Goal: Use online tool/utility: Utilize a website feature to perform a specific function

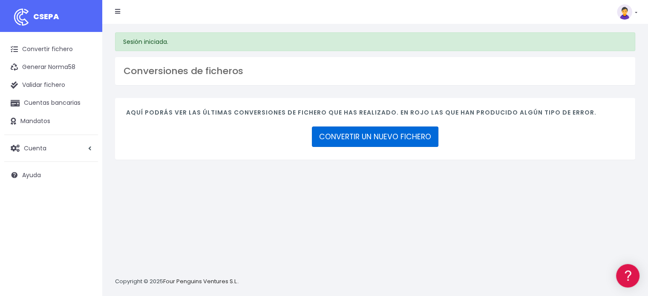
click at [356, 136] on link "CONVERTIR UN NUEVO FICHERO" at bounding box center [375, 137] width 127 height 20
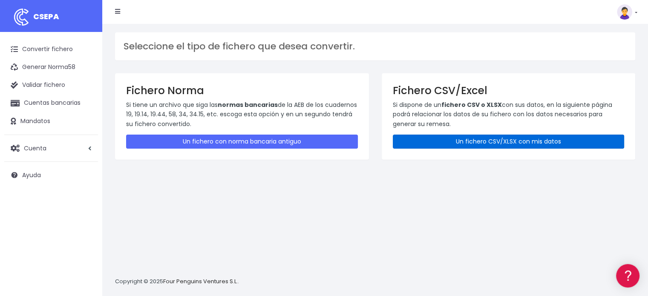
click at [452, 140] on link "Un fichero CSV/XLSX con mis datos" at bounding box center [509, 142] width 232 height 14
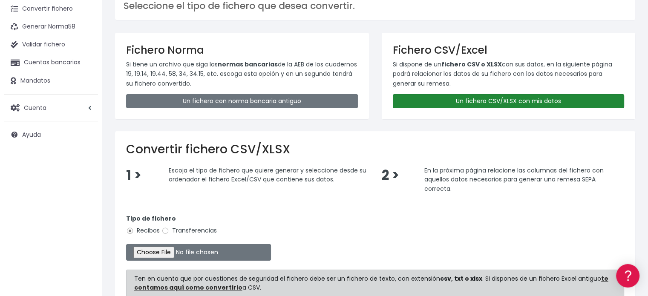
scroll to position [85, 0]
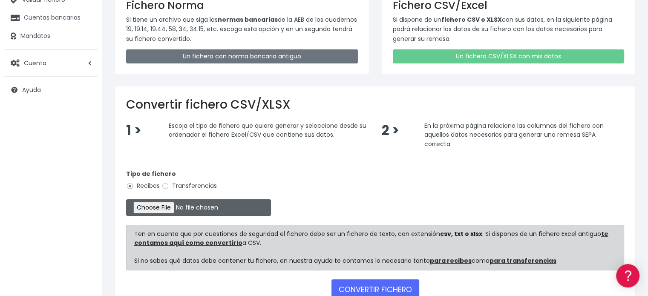
click at [160, 208] on input "file" at bounding box center [198, 207] width 145 height 17
type input "C:\fakepath\REMESA 3-4 01-10-2025-3-B-CSV.csv"
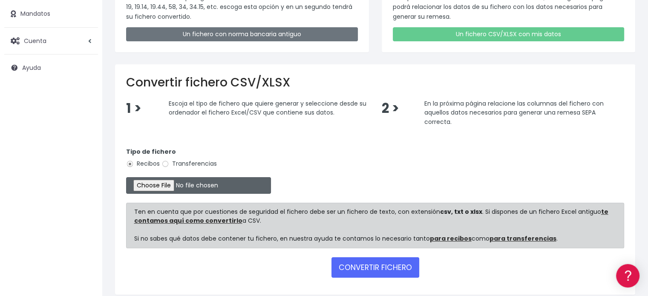
scroll to position [141, 0]
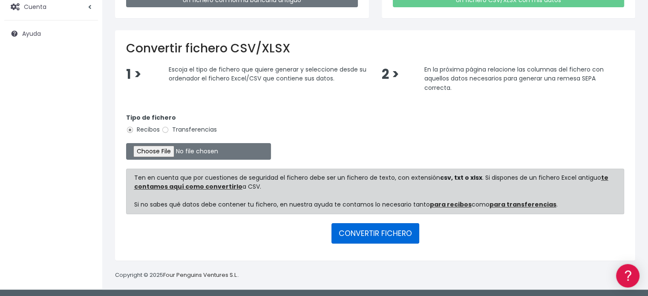
click at [372, 234] on button "CONVERTIR FICHERO" at bounding box center [376, 233] width 88 height 20
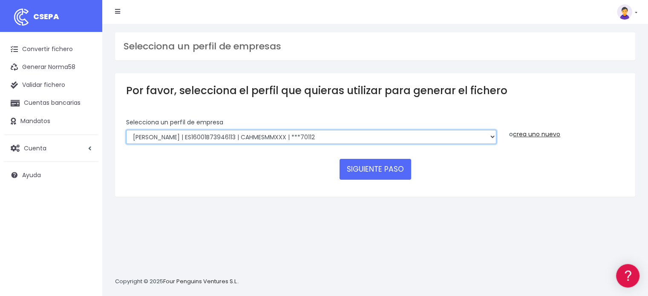
click at [298, 139] on select "Looper | ES16001B73946113 | CAHMESMMXXX | ***70112 Looper | ES16001B73946113 | …" at bounding box center [311, 137] width 370 height 14
select select "112"
click at [126, 130] on select "Looper | ES16001B73946113 | CAHMESMMXXX | ***70112 Looper | ES16001B73946113 | …" at bounding box center [311, 137] width 370 height 14
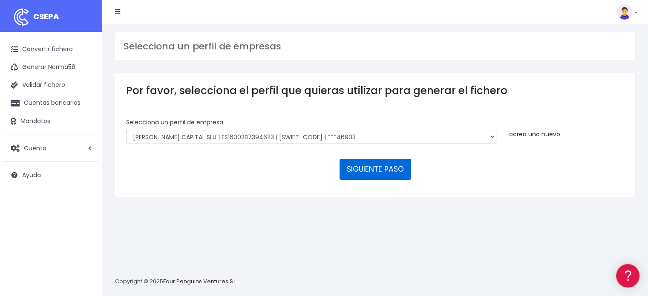
click at [376, 170] on button "SIGUIENTE PASO" at bounding box center [376, 169] width 72 height 20
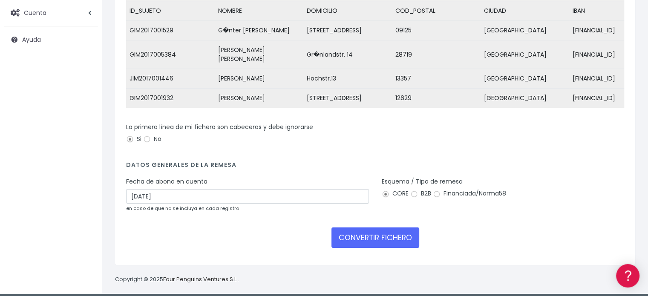
scroll to position [137, 0]
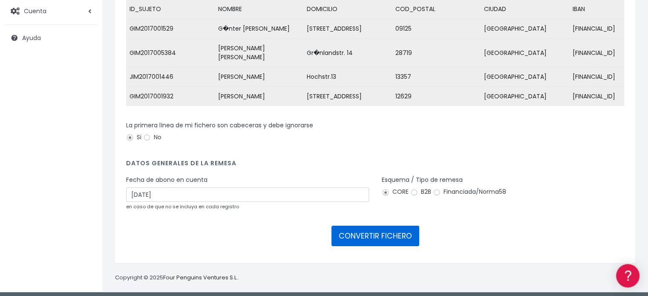
click at [365, 231] on button "CONVERTIR FICHERO" at bounding box center [376, 236] width 88 height 20
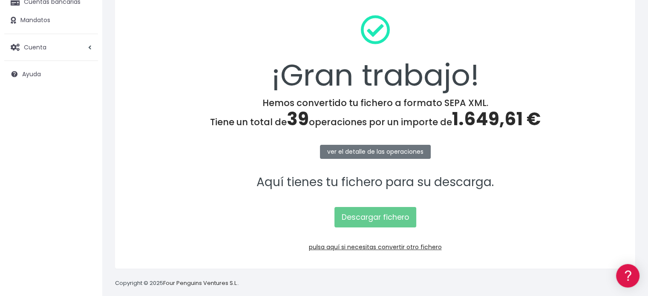
scroll to position [110, 0]
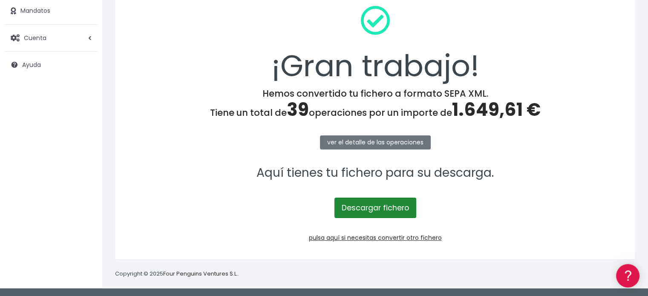
click at [376, 208] on link "Descargar fichero" at bounding box center [376, 208] width 82 height 20
click at [364, 208] on link "Descargar fichero" at bounding box center [376, 208] width 82 height 20
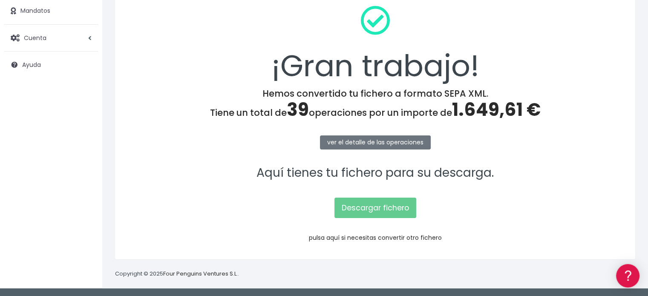
click at [372, 237] on link "pulsa aquí si necesitas convertir otro fichero" at bounding box center [375, 238] width 133 height 9
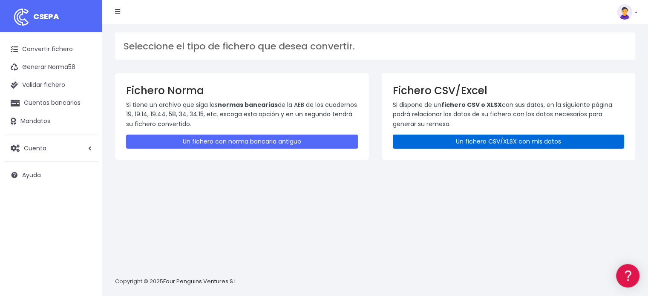
click at [429, 139] on link "Un fichero CSV/XLSX con mis datos" at bounding box center [509, 142] width 232 height 14
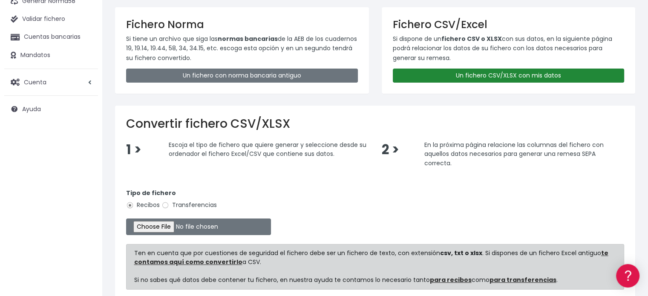
scroll to position [85, 0]
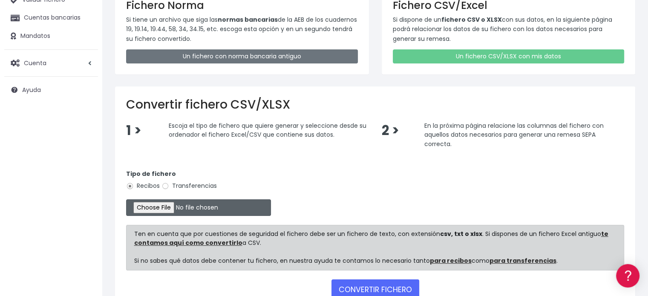
click at [172, 206] on input "file" at bounding box center [198, 207] width 145 height 17
type input "C:\fakepath\REMESA 3-4 01-10-2025-3-A-CSV.csv"
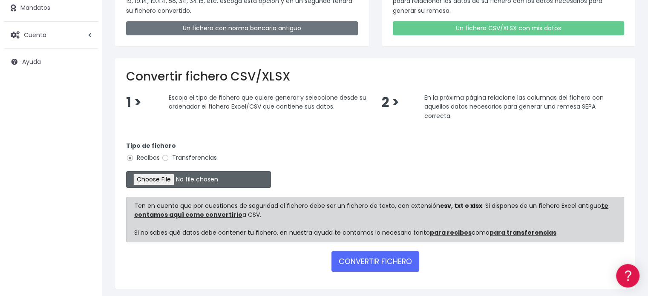
scroll to position [141, 0]
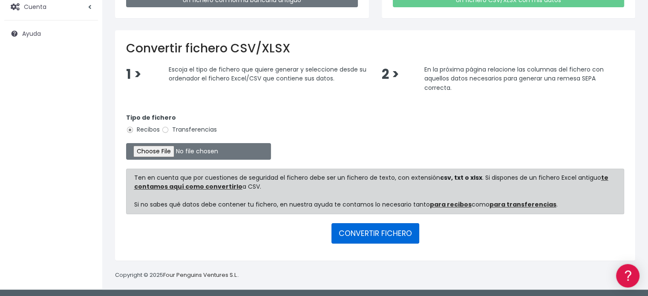
click at [361, 231] on button "CONVERTIR FICHERO" at bounding box center [376, 233] width 88 height 20
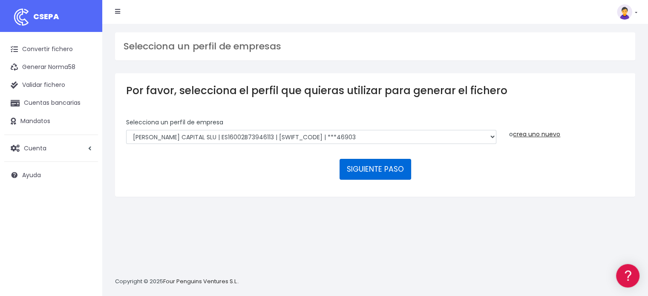
click at [372, 167] on button "SIGUIENTE PASO" at bounding box center [376, 169] width 72 height 20
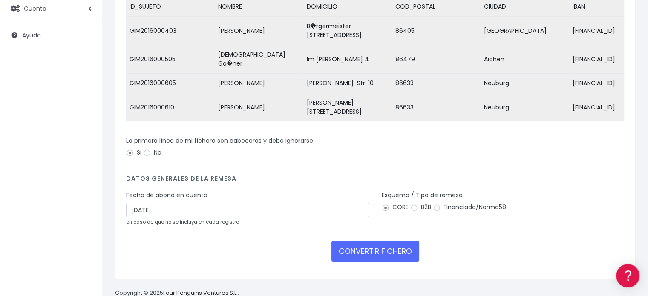
scroll to position [147, 0]
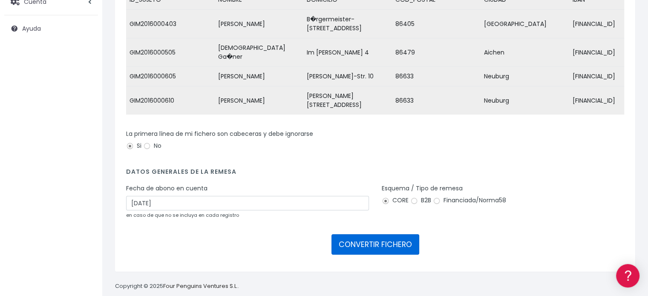
click at [373, 234] on button "CONVERTIR FICHERO" at bounding box center [376, 244] width 88 height 20
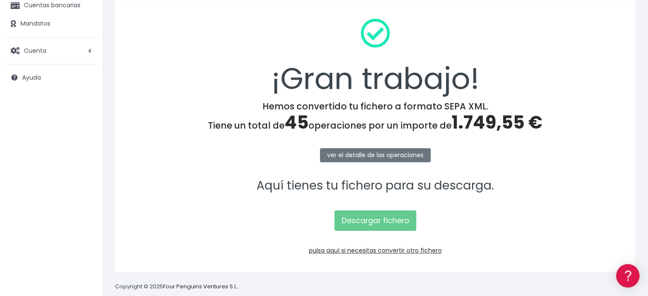
scroll to position [110, 0]
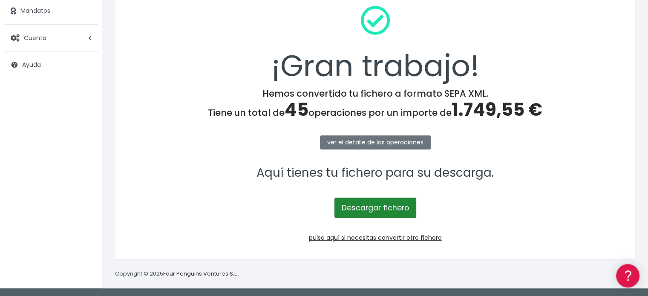
click at [372, 208] on link "Descargar fichero" at bounding box center [376, 208] width 82 height 20
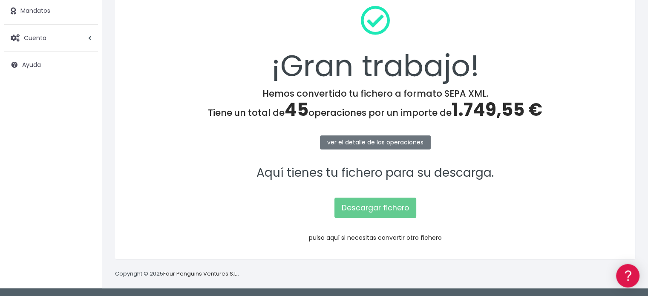
click at [380, 237] on link "pulsa aquí si necesitas convertir otro fichero" at bounding box center [375, 238] width 133 height 9
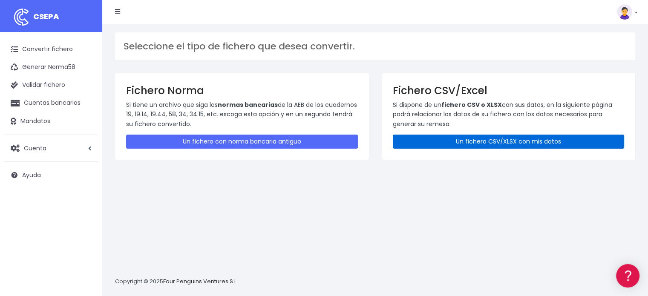
click at [428, 139] on link "Un fichero CSV/XLSX con mis datos" at bounding box center [509, 142] width 232 height 14
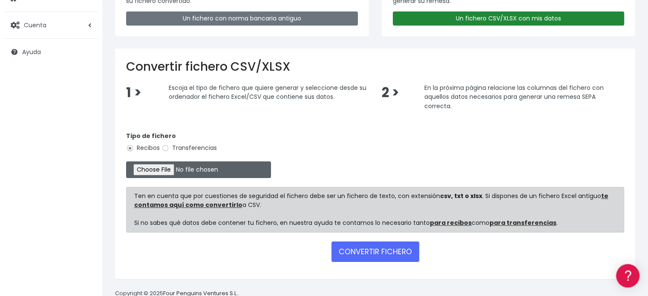
scroll to position [128, 0]
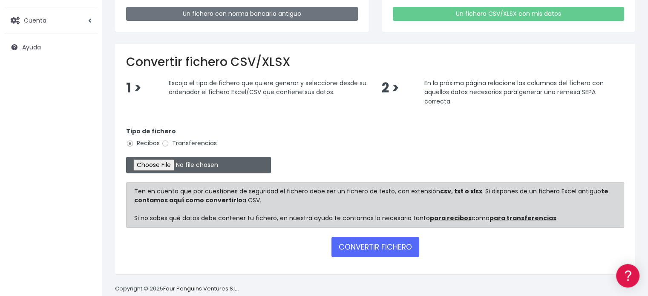
click at [174, 164] on input "file" at bounding box center [198, 165] width 145 height 17
type input "C:\fakepath\REMESA 3-4 01-10-2025-1-C-CSV.csv"
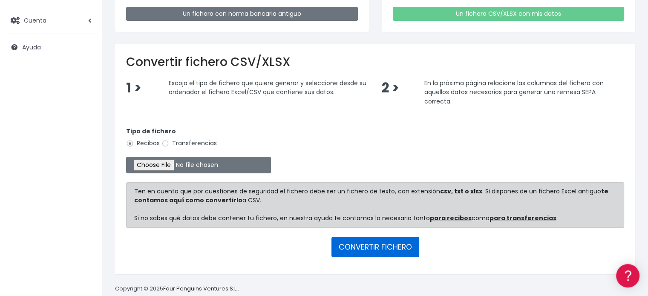
click at [378, 245] on button "CONVERTIR FICHERO" at bounding box center [376, 247] width 88 height 20
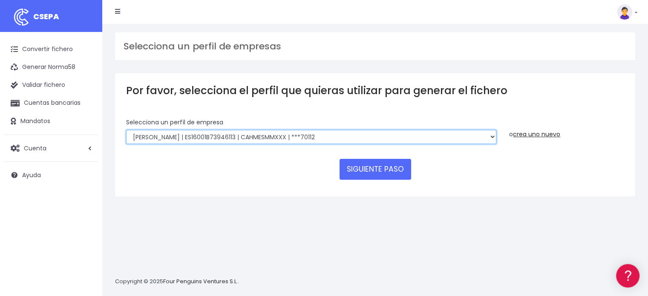
click at [297, 140] on select "[PERSON_NAME] | ES16001B73946113 | CAHMESMMXXX | ***70112 [PERSON_NAME] | ES160…" at bounding box center [311, 137] width 370 height 14
select select "112"
click at [126, 130] on select "[PERSON_NAME] | ES16001B73946113 | CAHMESMMXXX | ***70112 [PERSON_NAME] | ES160…" at bounding box center [311, 137] width 370 height 14
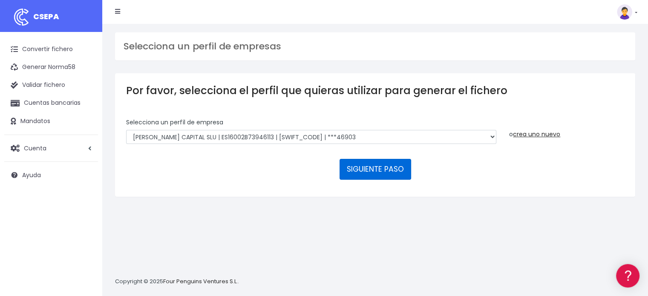
click at [384, 168] on button "SIGUIENTE PASO" at bounding box center [376, 169] width 72 height 20
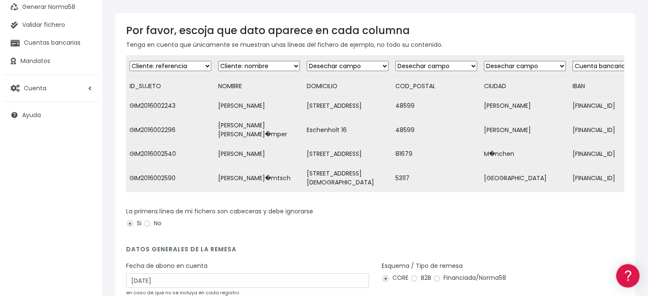
scroll to position [137, 0]
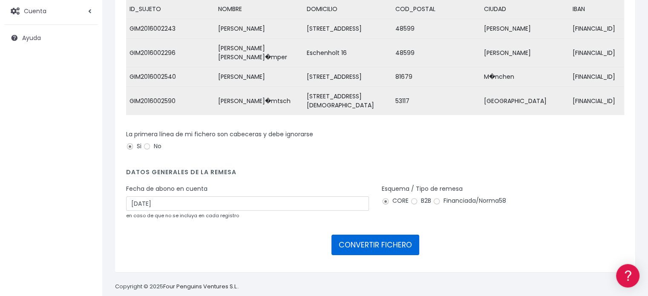
click at [378, 235] on button "CONVERTIR FICHERO" at bounding box center [376, 245] width 88 height 20
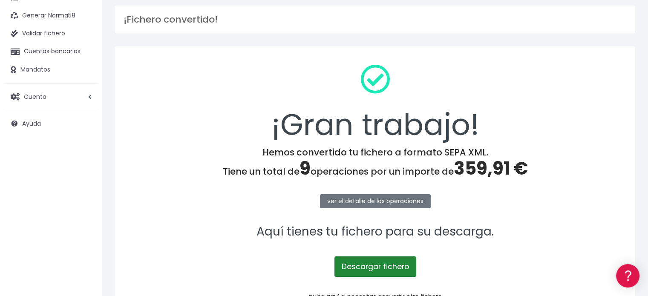
scroll to position [110, 0]
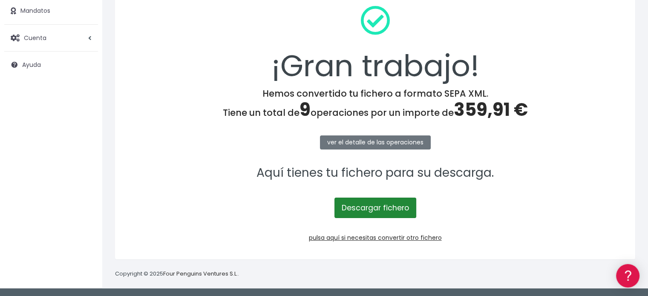
click at [372, 207] on link "Descargar fichero" at bounding box center [376, 208] width 82 height 20
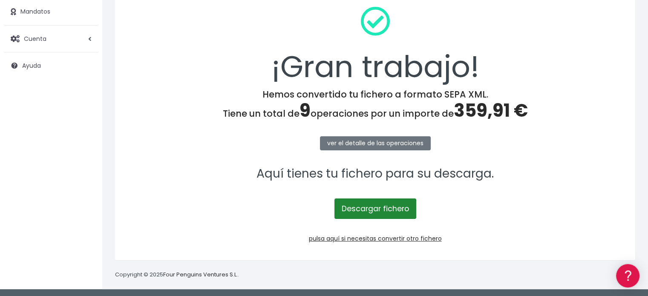
scroll to position [0, 0]
